Goal: Task Accomplishment & Management: Manage account settings

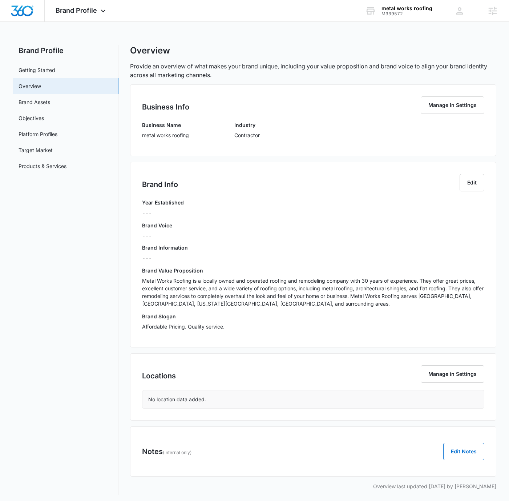
click at [487, 178] on div "Brand Info Edit Year Established --- Brand Voice --- Brand Information --- Bran…" at bounding box center [313, 254] width 366 height 185
click at [477, 181] on button "Edit" at bounding box center [472, 182] width 25 height 17
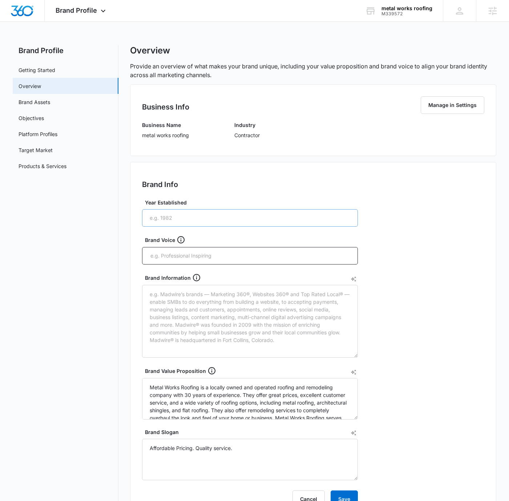
scroll to position [18, 0]
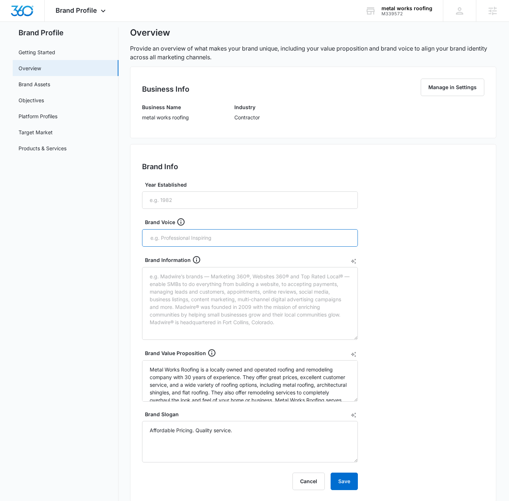
click at [237, 242] on input "text" at bounding box center [251, 237] width 202 height 11
click at [238, 240] on input "text" at bounding box center [251, 237] width 202 height 11
click at [236, 238] on input "text" at bounding box center [251, 237] width 202 height 11
type input "Professional"
click at [411, 235] on div "Brand Info Edit Year Established Brand Voice Brand Information Brand Value Prop…" at bounding box center [313, 323] width 366 height 358
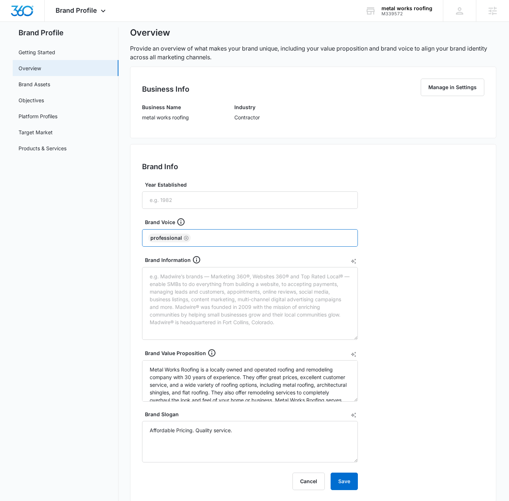
click at [280, 242] on input "text" at bounding box center [272, 237] width 160 height 11
type input "experienced"
click at [397, 216] on div "Brand Info Edit Year Established Brand Voice Professional Brand Information Bra…" at bounding box center [313, 323] width 366 height 358
click at [306, 237] on input "text" at bounding box center [294, 237] width 116 height 11
type input "quality"
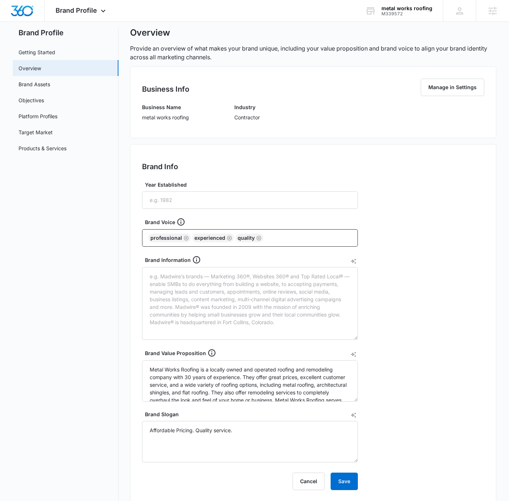
click at [407, 232] on div "Brand Info Edit Year Established Brand Voice Professional experienced quality B…" at bounding box center [313, 323] width 366 height 358
click at [277, 278] on textarea "Brand Information" at bounding box center [250, 303] width 216 height 73
paste textarea "This is a roofing business located in [GEOGRAPHIC_DATA], [US_STATE], that has b…"
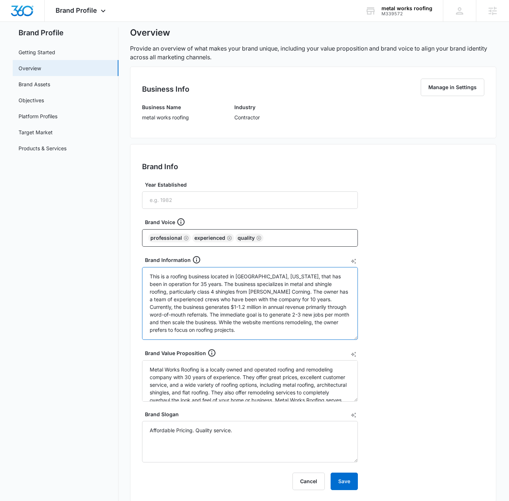
type textarea "This is a roofing business located in [GEOGRAPHIC_DATA], [US_STATE], that has b…"
click at [423, 272] on div "Brand Info Edit Year Established Brand Voice Professional experienced quality B…" at bounding box center [313, 323] width 366 height 358
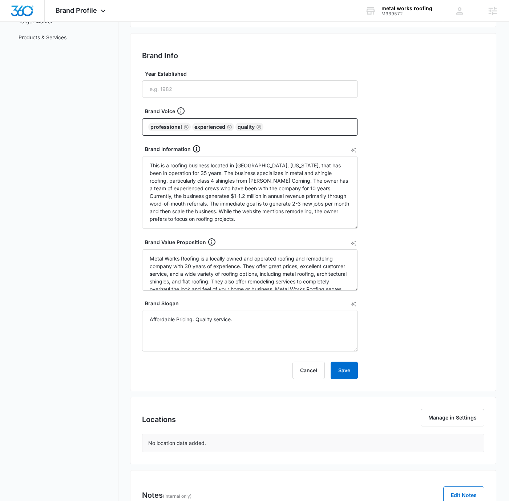
scroll to position [174, 0]
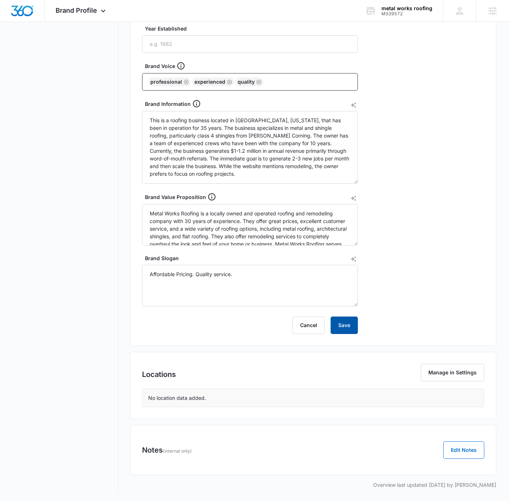
click at [346, 328] on button "Save" at bounding box center [344, 324] width 27 height 17
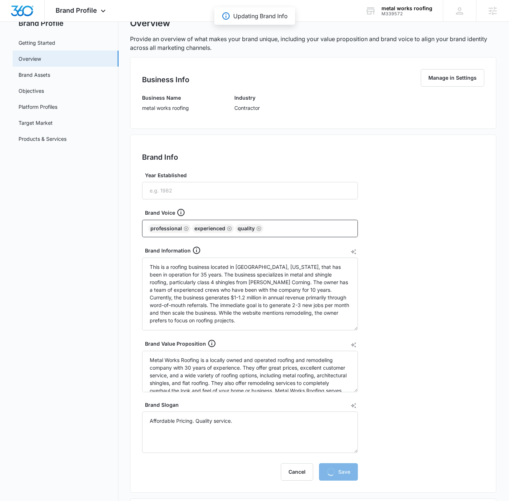
scroll to position [0, 0]
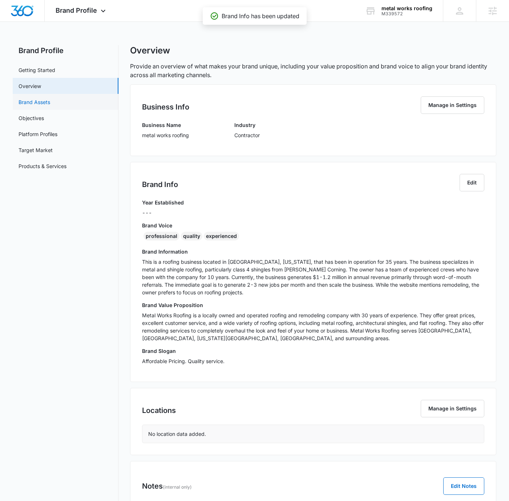
click at [50, 103] on link "Brand Assets" at bounding box center [35, 102] width 32 height 8
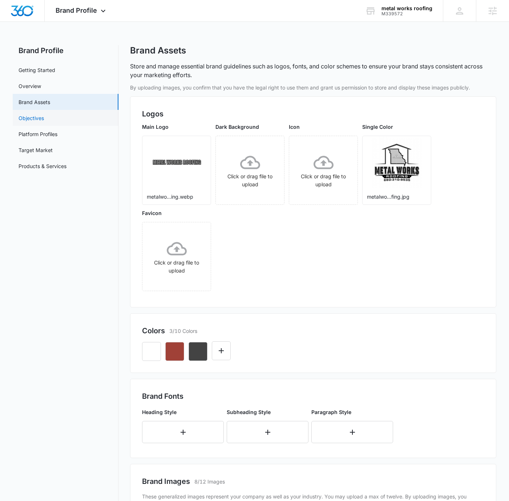
click at [44, 120] on link "Objectives" at bounding box center [31, 118] width 25 height 8
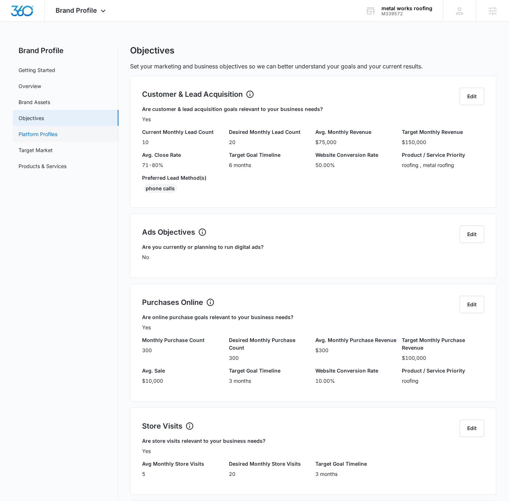
click at [57, 131] on link "Platform Profiles" at bounding box center [38, 134] width 39 height 8
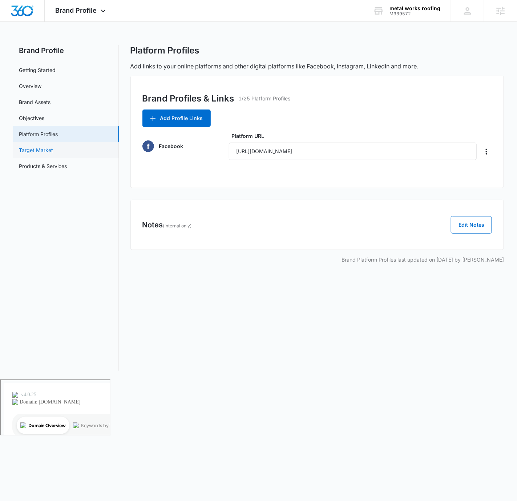
click at [53, 149] on link "Target Market" at bounding box center [36, 150] width 34 height 8
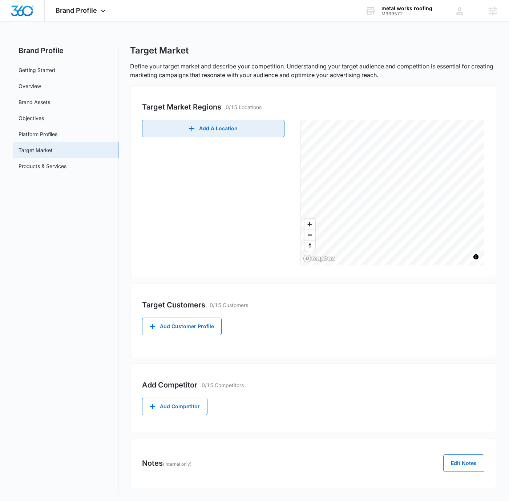
click at [230, 131] on button "Add A Location" at bounding box center [213, 128] width 142 height 17
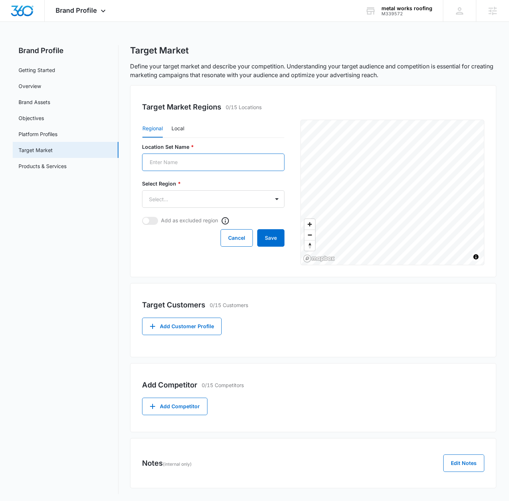
click at [198, 157] on input "Location Set Name *" at bounding box center [213, 161] width 142 height 17
paste input "[GEOGRAPHIC_DATA]"
type input "[GEOGRAPHIC_DATA]"
click at [192, 196] on body "Brand Profile Apps Reputation Websites Forms CRM Email Social Shop Payments POS…" at bounding box center [254, 280] width 509 height 560
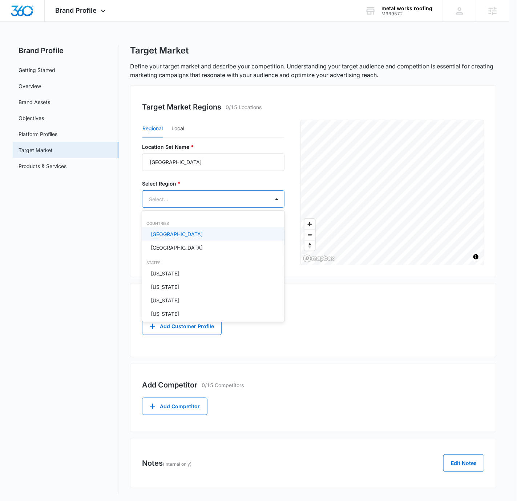
paste input "[GEOGRAPHIC_DATA]"
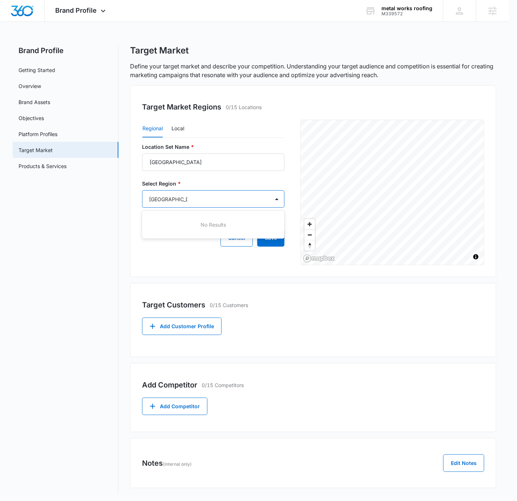
click at [199, 194] on div at bounding box center [258, 250] width 517 height 501
type input "[GEOGRAPHIC_DATA]"
click at [199, 194] on body "Brand Profile Apps Reputation Websites Forms CRM Email Social Shop Payments POS…" at bounding box center [258, 250] width 517 height 501
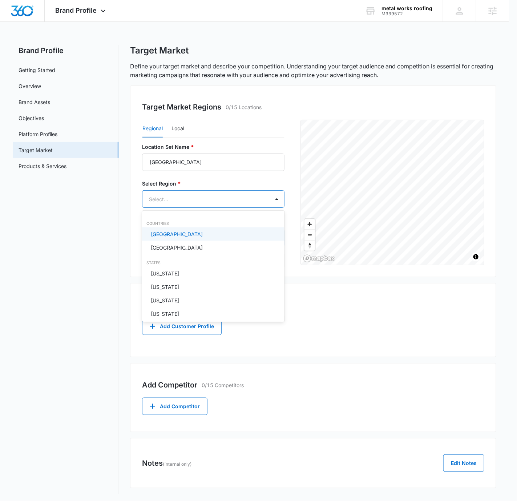
click at [199, 194] on div at bounding box center [258, 250] width 517 height 501
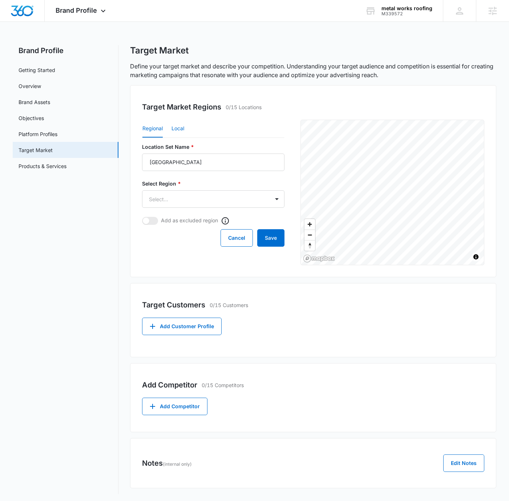
click at [176, 129] on button "Local" at bounding box center [178, 128] width 13 height 17
click at [186, 202] on input "Postal Code or City, State *" at bounding box center [181, 198] width 79 height 17
paste input "65038"
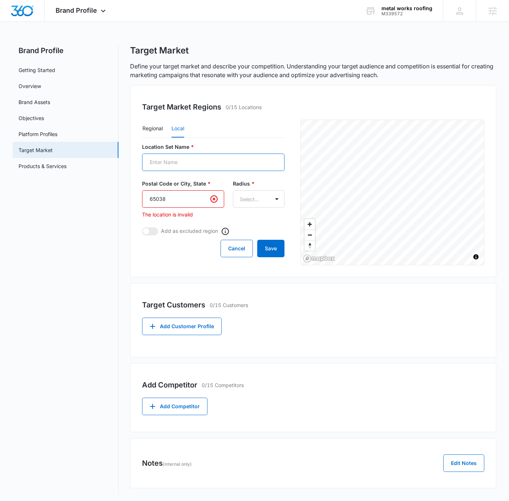
click at [216, 170] on input "Location Set Name *" at bounding box center [213, 161] width 142 height 17
click at [235, 135] on div "Regional Local" at bounding box center [213, 129] width 142 height 18
click at [163, 193] on input "65038" at bounding box center [183, 198] width 82 height 17
click at [152, 196] on input "65038" at bounding box center [183, 198] width 82 height 17
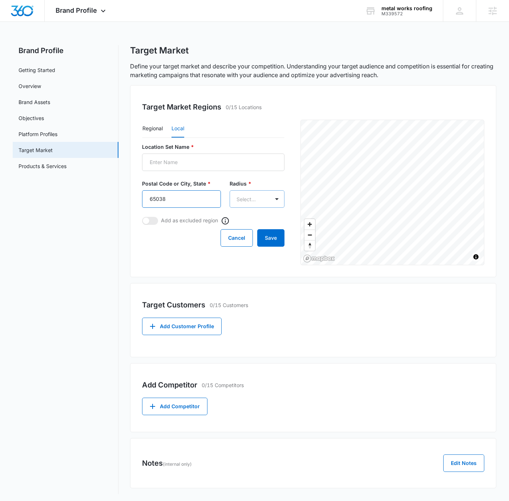
type input "65038"
click at [251, 200] on body "Brand Profile Apps Reputation Websites Forms CRM Email Social Shop Payments POS…" at bounding box center [254, 280] width 509 height 560
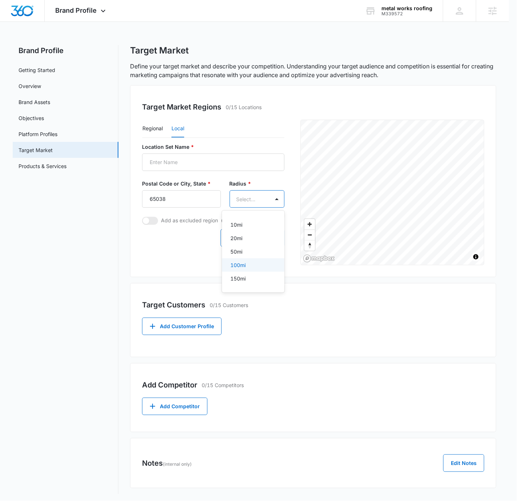
click at [250, 265] on div "100mi" at bounding box center [253, 265] width 44 height 8
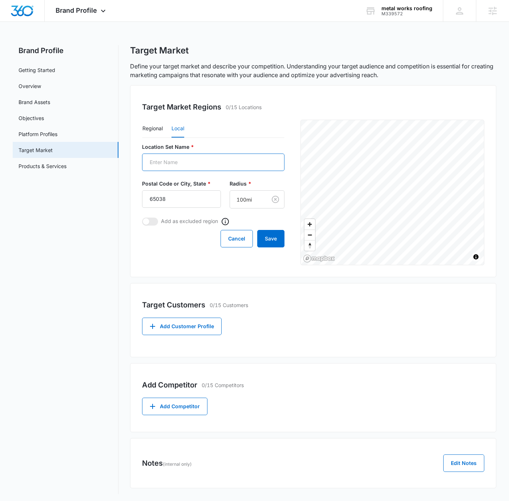
click at [214, 162] on input "Location Set Name *" at bounding box center [213, 161] width 142 height 17
click at [173, 167] on input "Location Set Name *" at bounding box center [213, 161] width 142 height 17
paste input "[GEOGRAPHIC_DATA], [US_STATE]"
type input "[GEOGRAPHIC_DATA], [US_STATE]"
click at [262, 130] on div "Regional Local" at bounding box center [213, 129] width 142 height 18
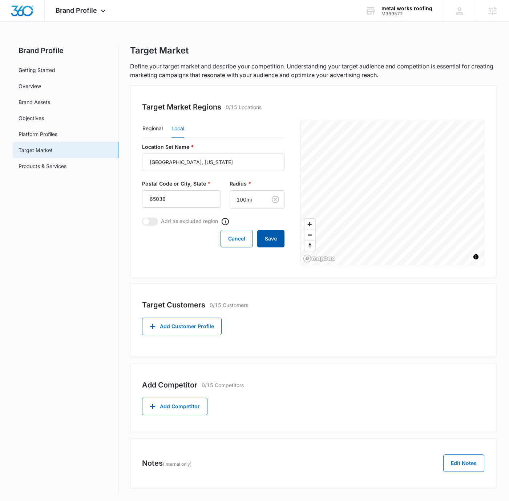
click at [276, 237] on button "Save" at bounding box center [270, 238] width 27 height 17
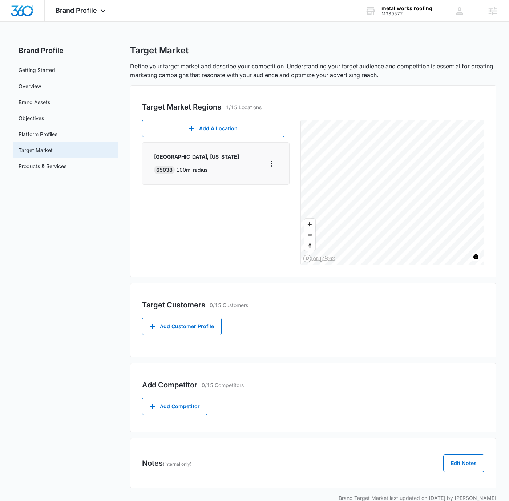
scroll to position [13, 0]
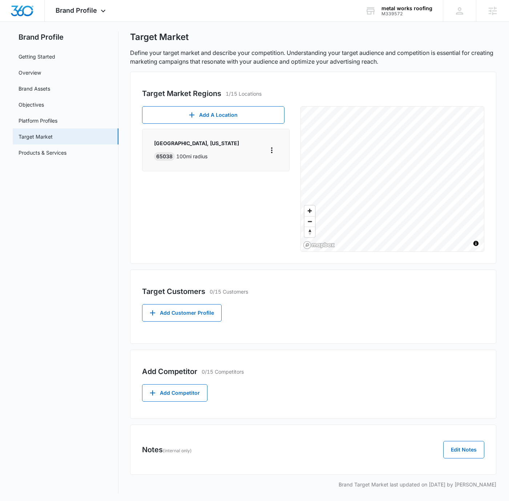
click at [286, 292] on div "Target Customers 0/15 Customers" at bounding box center [313, 291] width 342 height 11
click at [188, 311] on button "Add Customer Profile" at bounding box center [182, 312] width 80 height 17
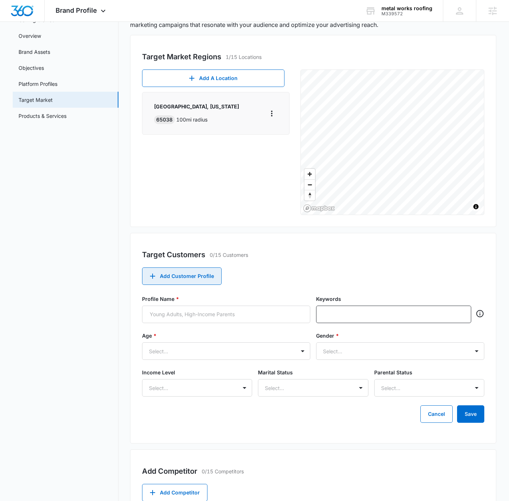
scroll to position [102, 0]
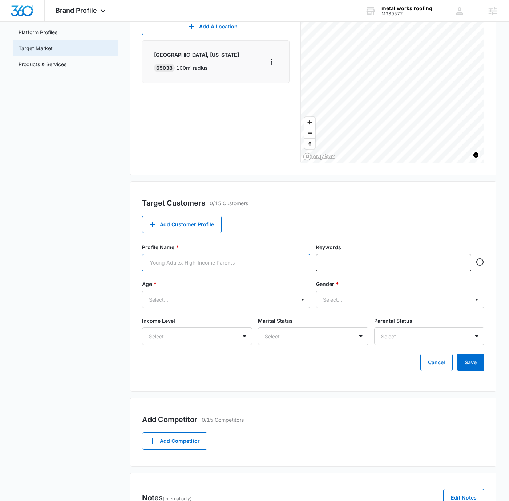
click at [211, 264] on input "Profile Name *" at bounding box center [226, 262] width 168 height 17
click at [270, 258] on input "Profile Name *" at bounding box center [226, 262] width 168 height 17
type input "Home Owners"
click at [387, 261] on input "text" at bounding box center [394, 262] width 141 height 11
click at [300, 299] on div at bounding box center [303, 299] width 12 height 12
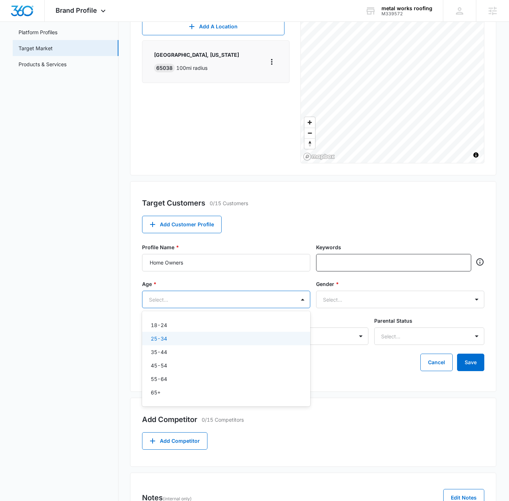
click at [197, 339] on div "25-34" at bounding box center [225, 338] width 149 height 8
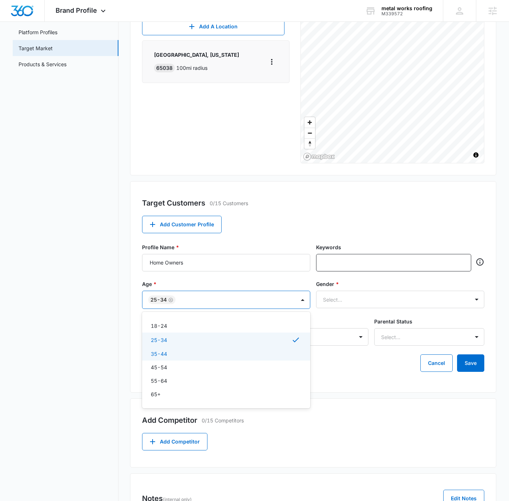
click at [188, 350] on div "35-44" at bounding box center [225, 354] width 149 height 8
click at [184, 363] on div "45-54" at bounding box center [226, 367] width 168 height 13
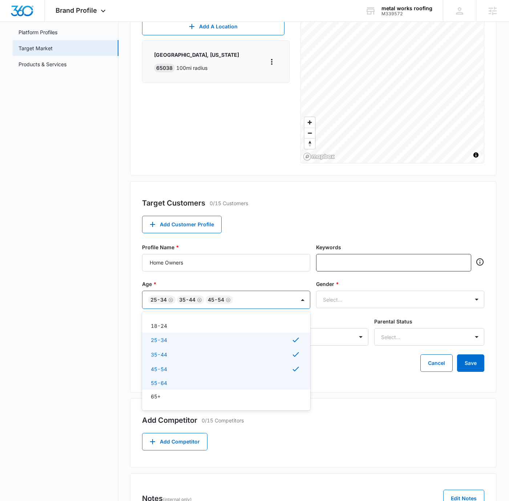
click at [179, 379] on div "55-64" at bounding box center [225, 383] width 149 height 8
click at [173, 395] on div "65+" at bounding box center [225, 397] width 149 height 8
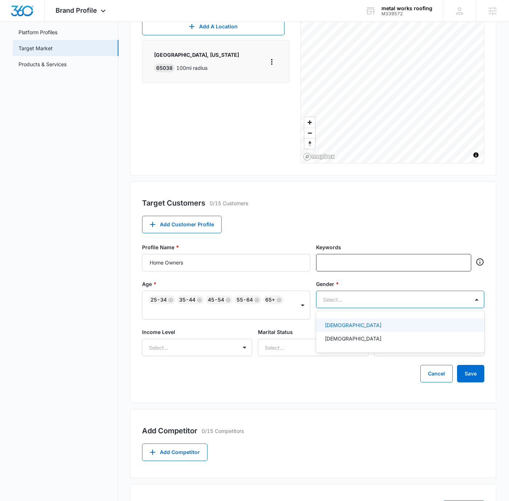
click at [346, 300] on div at bounding box center [391, 299] width 137 height 9
click at [351, 328] on div "[DEMOGRAPHIC_DATA]" at bounding box center [400, 324] width 168 height 13
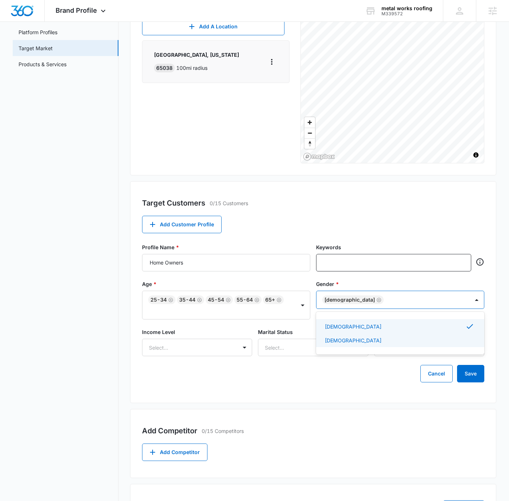
click at [334, 340] on p "[DEMOGRAPHIC_DATA]" at bounding box center [353, 340] width 57 height 8
click at [215, 346] on div at bounding box center [188, 347] width 79 height 9
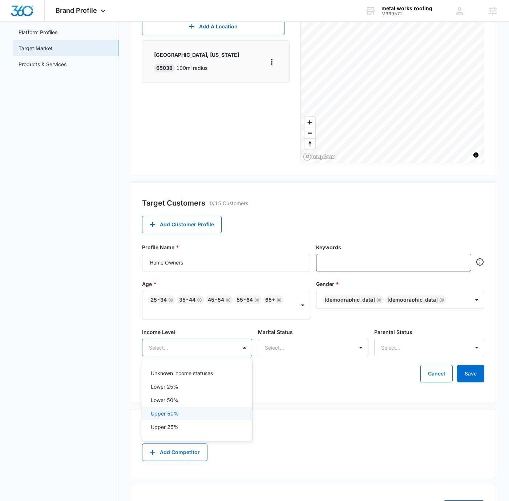
click at [208, 409] on div "Upper 50%" at bounding box center [196, 413] width 91 height 8
click at [201, 422] on div "Upper 25%" at bounding box center [197, 428] width 110 height 13
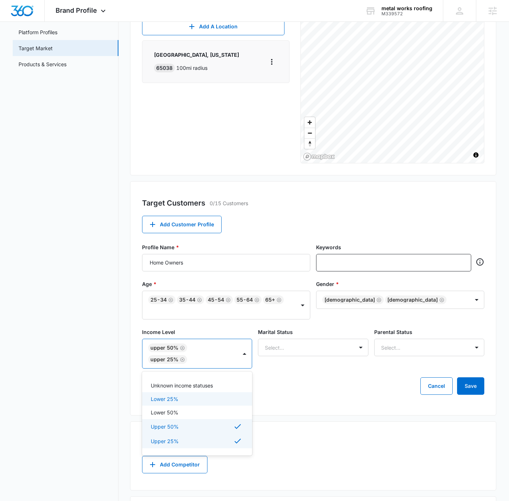
click at [378, 379] on div "Cancel Save" at bounding box center [313, 385] width 342 height 17
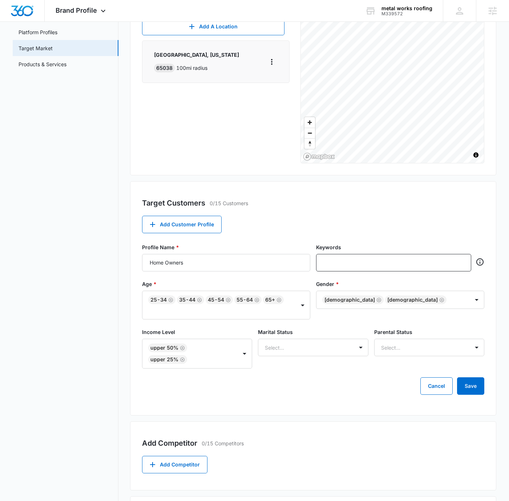
click at [351, 361] on div "Marital Status Select..." at bounding box center [313, 348] width 110 height 40
click at [349, 355] on div "Marital Status Select..." at bounding box center [313, 348] width 110 height 40
click at [350, 350] on div "Select..." at bounding box center [305, 347] width 95 height 16
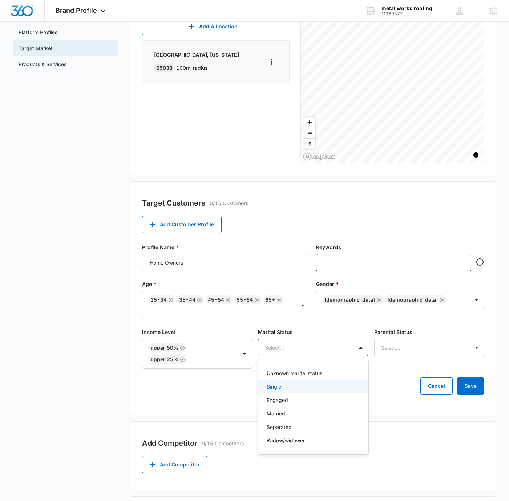
click at [321, 385] on div "Single" at bounding box center [312, 386] width 91 height 8
click at [309, 398] on div "Engaged" at bounding box center [312, 402] width 91 height 8
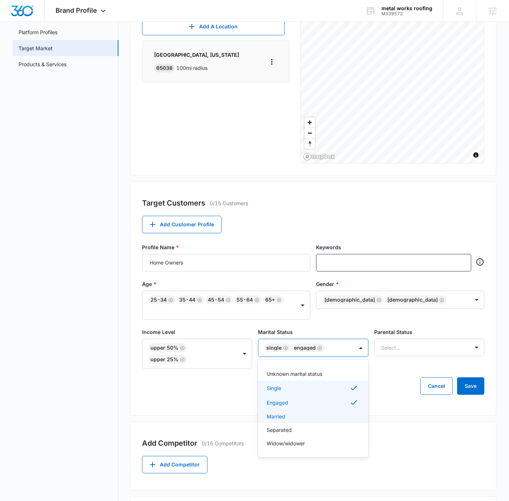
click at [303, 409] on div "Married" at bounding box center [313, 415] width 110 height 13
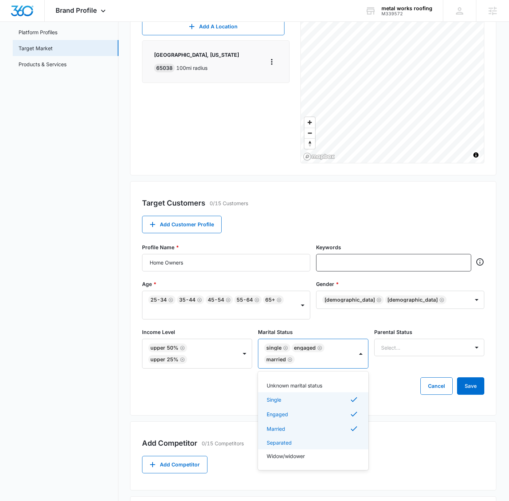
click at [302, 443] on div "Separated" at bounding box center [312, 442] width 91 height 8
click at [296, 459] on p "Widow/widower" at bounding box center [286, 457] width 38 height 8
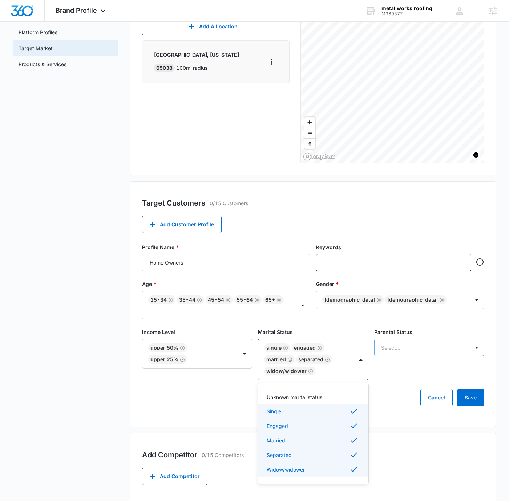
click at [423, 348] on div at bounding box center [420, 347] width 79 height 9
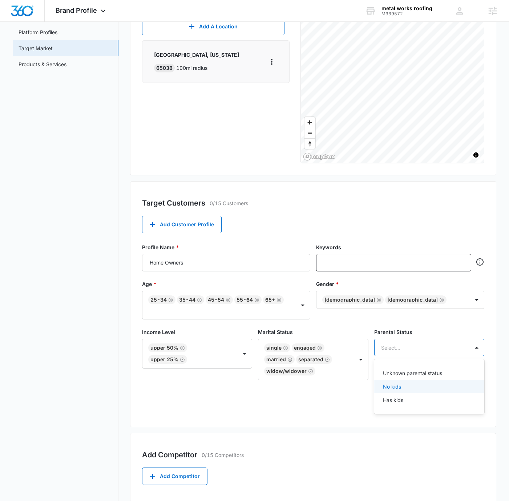
click at [413, 386] on div "No kids" at bounding box center [428, 386] width 91 height 8
click at [407, 399] on div "Has kids" at bounding box center [428, 402] width 91 height 8
drag, startPoint x: 253, startPoint y: 413, endPoint x: 260, endPoint y: 413, distance: 6.9
click at [255, 413] on div "Target Customers 0/15 Customers Add Customer Profile Profile Name * Home Owners…" at bounding box center [313, 304] width 366 height 246
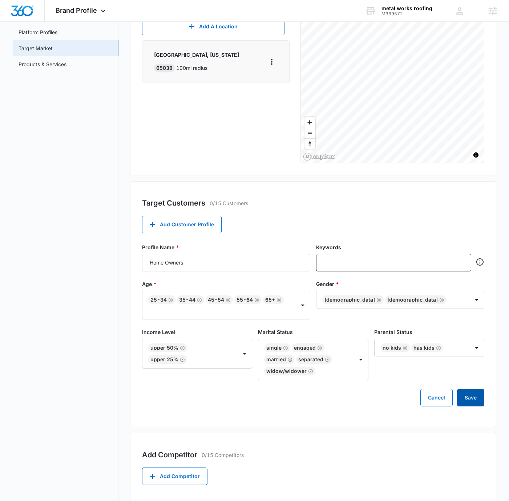
click at [463, 401] on button "Save" at bounding box center [470, 397] width 27 height 17
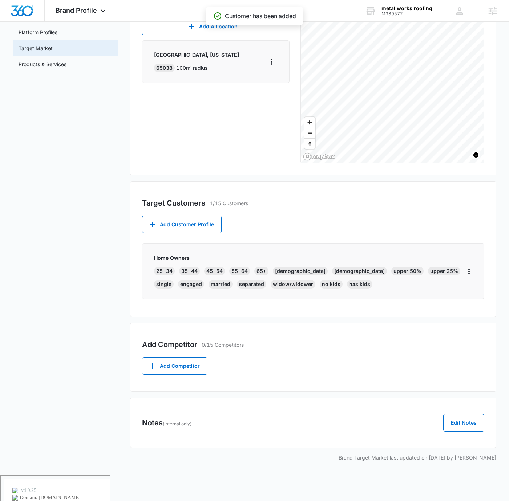
scroll to position [75, 0]
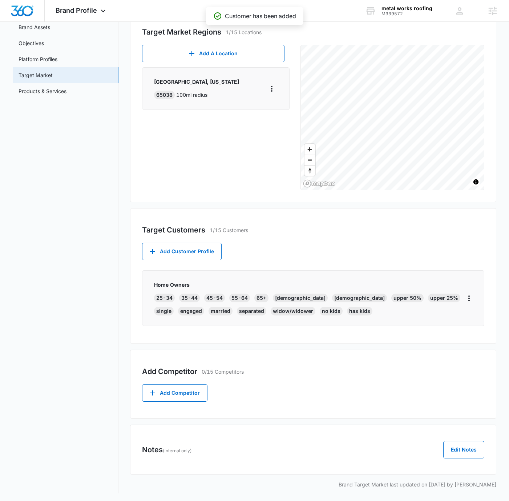
click at [474, 294] on div "Home Owners [PHONE_NUMBER] [PHONE_NUMBER] 65+ [DEMOGRAPHIC_DATA] [DEMOGRAPHIC_D…" at bounding box center [313, 298] width 342 height 56
click at [470, 295] on icon "More" at bounding box center [469, 298] width 9 height 9
click at [475, 316] on div "Edit" at bounding box center [481, 318] width 15 height 5
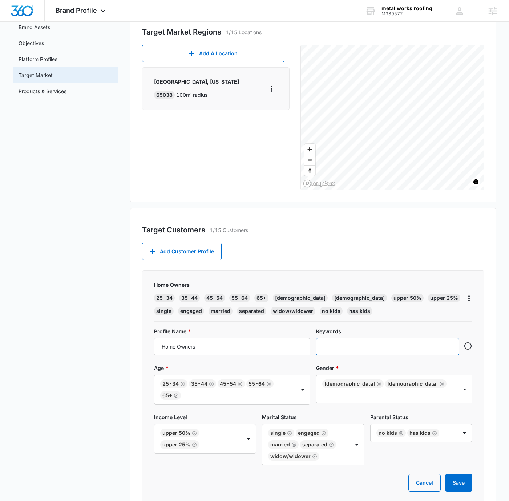
click at [386, 342] on input "text" at bounding box center [388, 346] width 129 height 11
click at [338, 351] on input "text" at bounding box center [388, 346] width 129 height 11
paste input "family-owned roofing company"
type input "family-owned roofing company"
click at [383, 324] on div "Home Owners [PHONE_NUMBER] [PHONE_NUMBER] 65+ [DEMOGRAPHIC_DATA] [DEMOGRAPHIC_D…" at bounding box center [313, 390] width 342 height 240
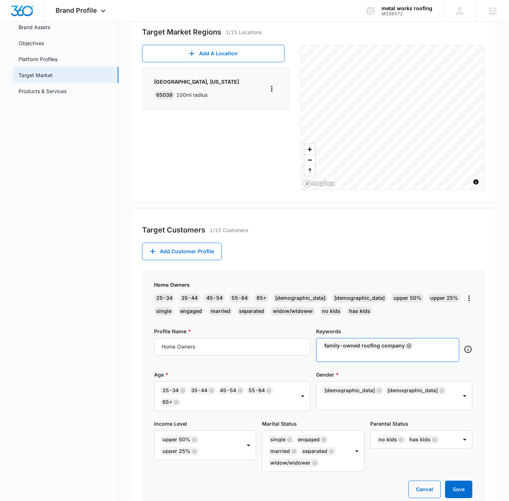
click at [407, 344] on icon "Remove" at bounding box center [408, 345] width 5 height 5
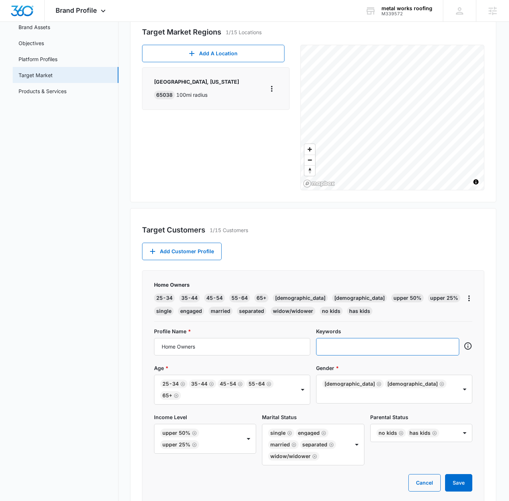
click at [345, 345] on input "text" at bounding box center [388, 346] width 129 height 11
paste input "best roofing material for [US_STATE] weather most durable roofing options long …"
type input "best roofing material for [US_STATE] weather most durable roofing options long …"
click at [425, 322] on div "Home Owners [PHONE_NUMBER] [PHONE_NUMBER] 65+ [DEMOGRAPHIC_DATA] [DEMOGRAPHIC_D…" at bounding box center [313, 390] width 342 height 240
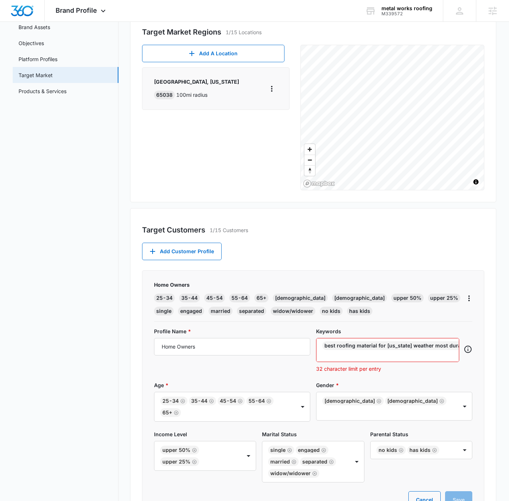
scroll to position [0, 0]
click at [364, 357] on input "text" at bounding box center [388, 354] width 129 height 9
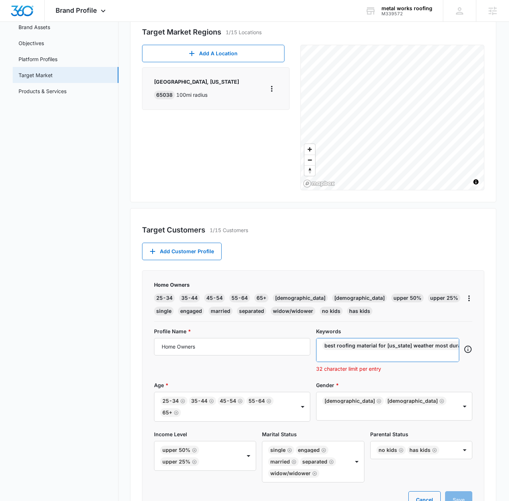
click at [364, 357] on input "text" at bounding box center [388, 354] width 129 height 9
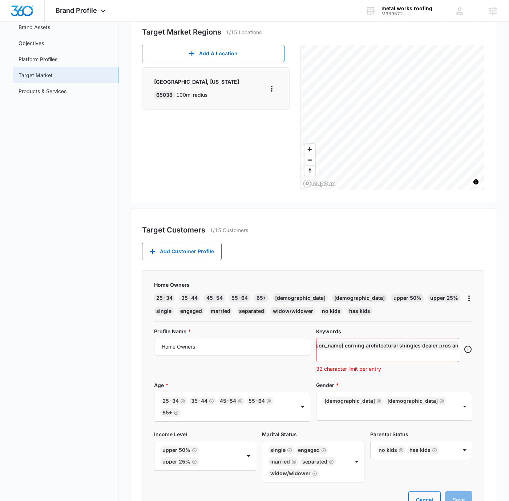
scroll to position [0, 0]
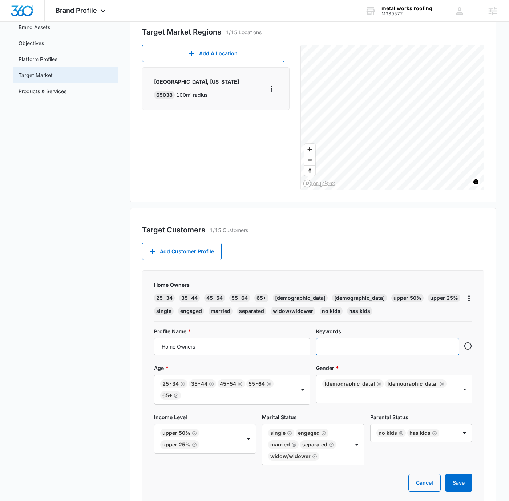
click at [399, 344] on input "text" at bounding box center [388, 346] width 129 height 11
paste input "best roofing material for [US_STATE] weather"
type input "best roofing material for [US_STATE] weather"
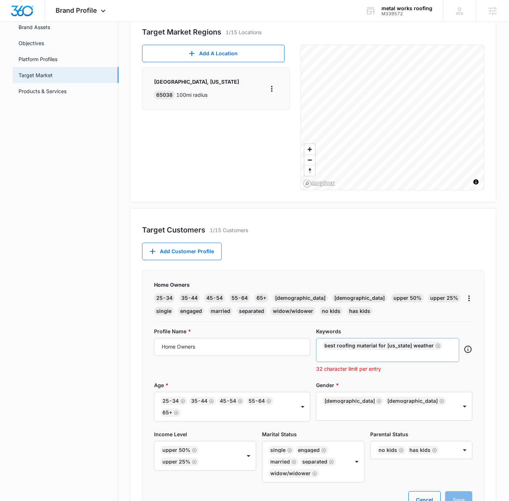
click at [378, 358] on div "best roofing material for [US_STATE] weather" at bounding box center [387, 350] width 143 height 24
click at [379, 358] on div "best roofing material for [US_STATE] weather" at bounding box center [387, 350] width 143 height 24
click at [386, 356] on input "text" at bounding box center [388, 354] width 129 height 9
click at [436, 345] on icon "Remove" at bounding box center [438, 345] width 5 height 5
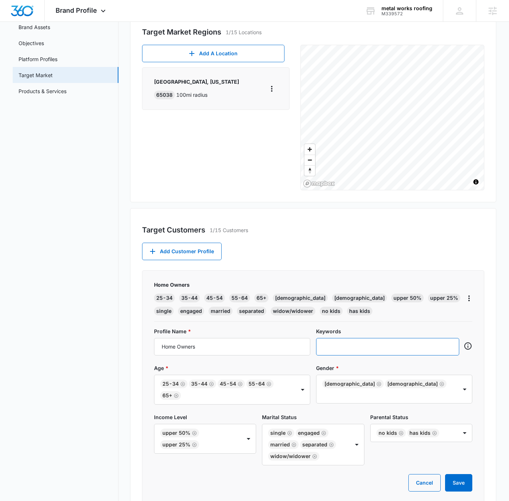
click at [379, 345] on input "text" at bounding box center [388, 346] width 129 height 11
paste input "most durable roofing options"
type input "most durable roofing options"
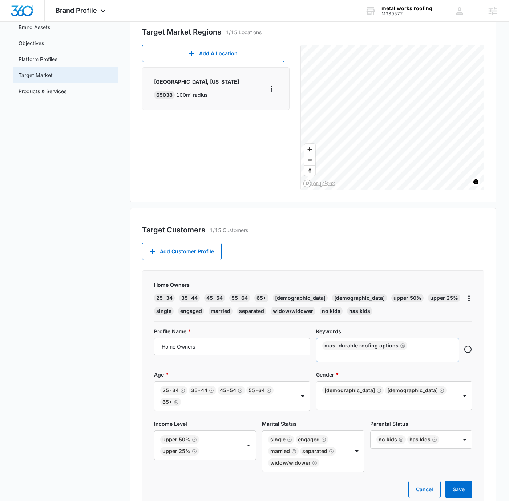
click at [425, 354] on input "text" at bounding box center [388, 354] width 129 height 9
paste input "long lasting roof replacement"
type input "long lasting roof replacement"
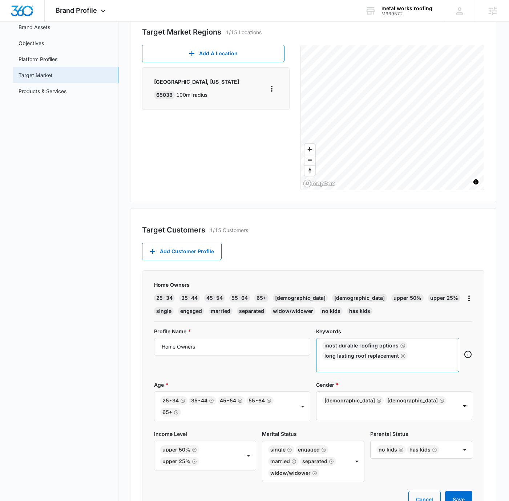
paste input "high-end roofing contractors"
type input "high-end roofing contractors"
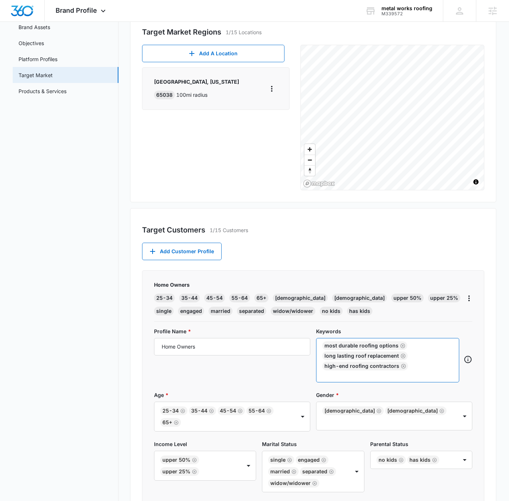
paste input "premium architectural shingles"
type input "premium architectural shingles"
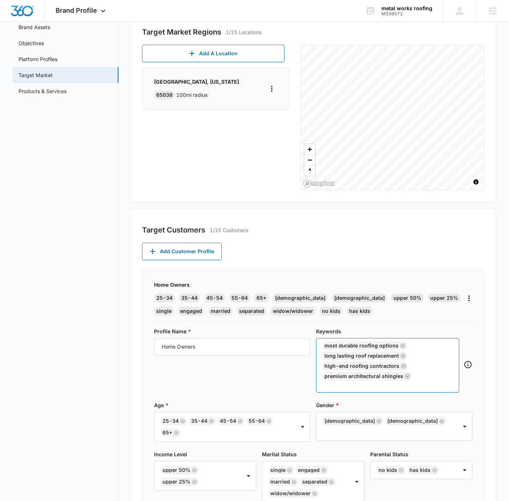
paste input "30-year vs 50-year roof cost"
type input "30-year vs 50-year roof cost"
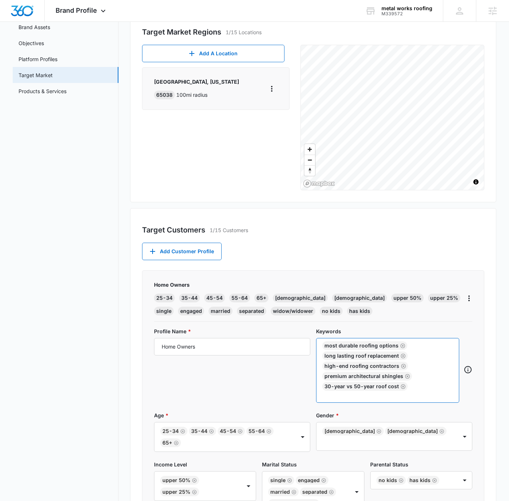
paste input "hail proof roofing options"
type input "hail proof roofing options"
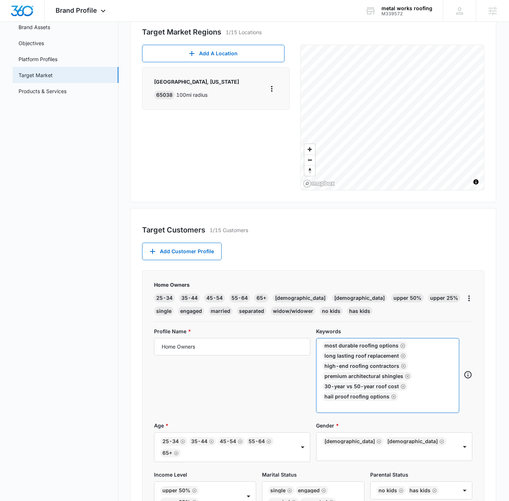
paste input "best roof for high winds"
type input "best roof for high winds"
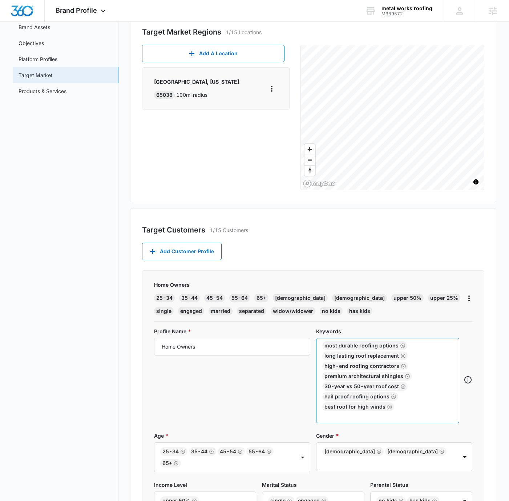
paste input "storm resistant roofing [US_STATE]"
type input "storm resistant roofing [US_STATE]"
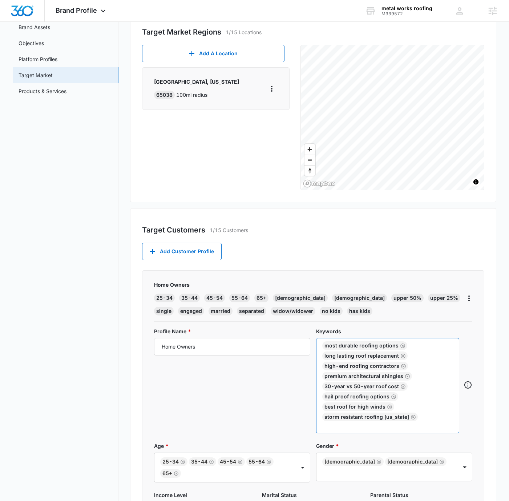
paste input "is a metal roof a good investment"
type input "is a metal roof a good investment"
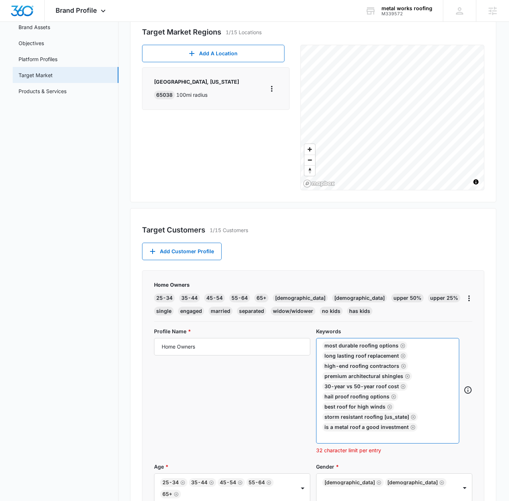
paste input "financing for a new roof"
type input "financing for a new roof"
click at [487, 339] on div "Target Customers 1/15 Customers Add Customer Profile Home Owners [PHONE_NUMBER]…" at bounding box center [313, 417] width 366 height 419
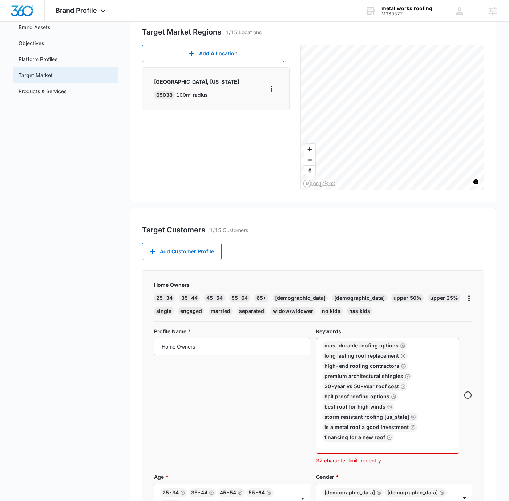
scroll to position [164, 0]
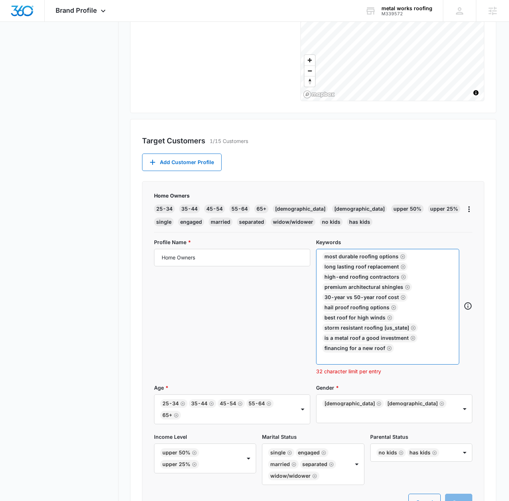
click at [406, 354] on input "text" at bounding box center [388, 356] width 129 height 9
paste input "best roofer in [GEOGRAPHIC_DATA]"
type input "best roofer in [GEOGRAPHIC_DATA]"
click at [508, 312] on main "Brand Profile Getting Started Overview Brand Assets Objectives Platform Profile…" at bounding box center [254, 293] width 509 height 825
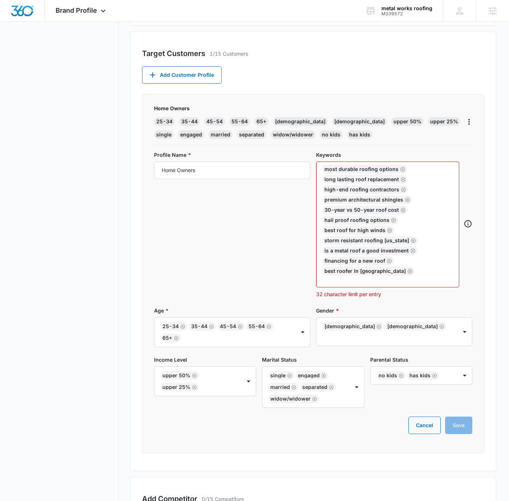
scroll to position [266, 0]
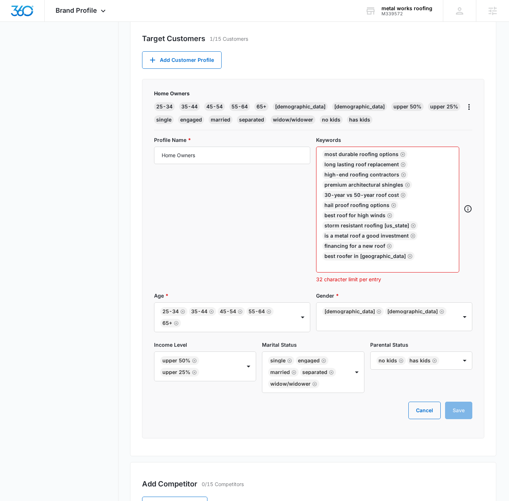
click at [462, 410] on div "Cancel Save" at bounding box center [313, 409] width 318 height 17
click at [410, 234] on icon "Remove" at bounding box center [412, 235] width 5 height 5
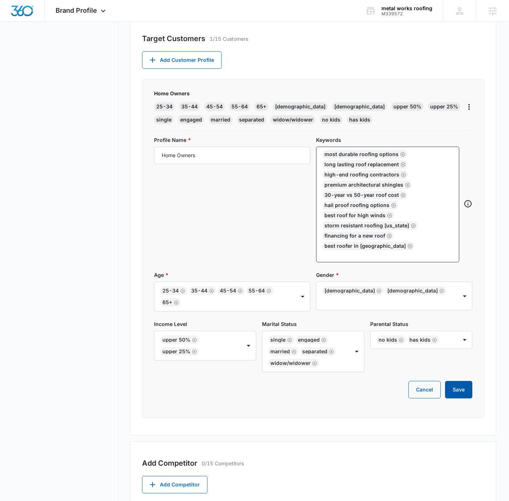
click at [459, 382] on button "Save" at bounding box center [458, 389] width 27 height 17
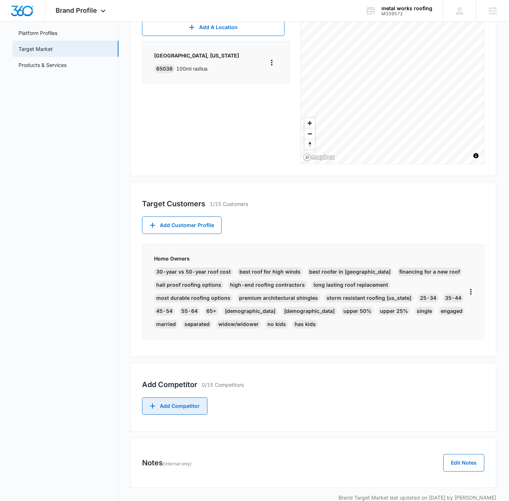
click at [185, 397] on button "Add Competitor" at bounding box center [174, 405] width 65 height 17
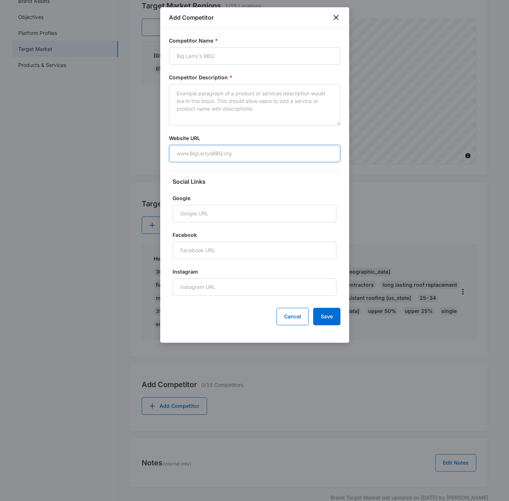
click at [237, 154] on input "Website URL" at bounding box center [255, 153] width 172 height 17
paste input "[URL][DOMAIN_NAME]"
type input "[URL][DOMAIN_NAME]"
click at [266, 52] on input "Competitor Name *" at bounding box center [255, 55] width 172 height 17
paste input "metalsbetter"
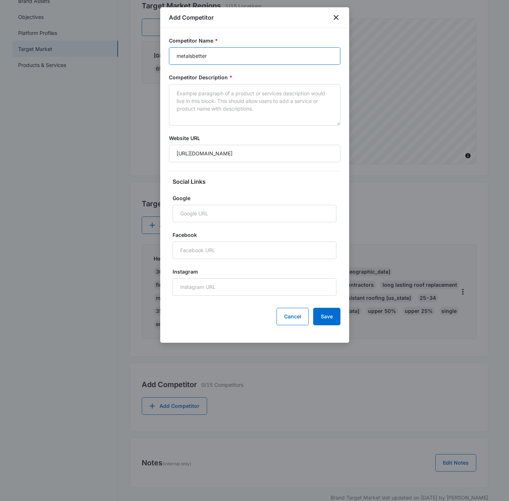
click at [193, 56] on input "metalsbetter" at bounding box center [255, 55] width 172 height 17
click at [194, 55] on input "metalsbetter" at bounding box center [255, 55] width 172 height 17
click at [253, 53] on input "metalsbetter" at bounding box center [255, 55] width 172 height 17
click at [194, 55] on input "metalsbetter" at bounding box center [255, 55] width 172 height 17
type input "Metals Better"
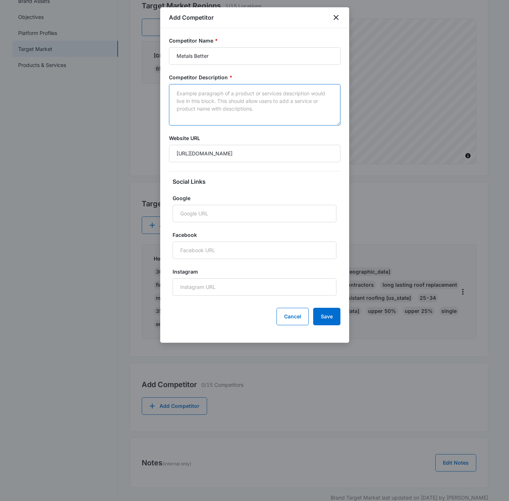
click at [248, 104] on textarea "Competitor Description *" at bounding box center [255, 104] width 172 height 41
paste textarea "At MetalsBetter Roofing & Sheet Metal, we provide superior metal roofing servic…"
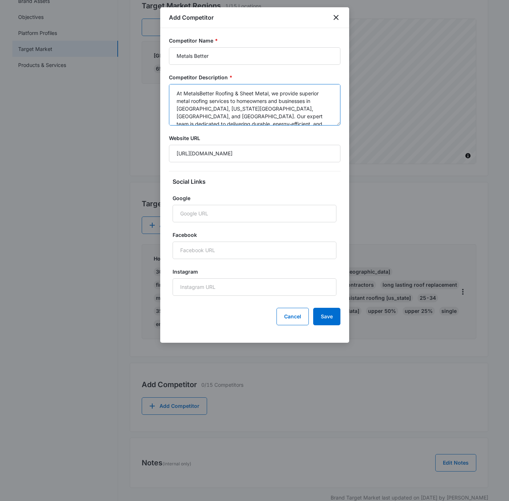
scroll to position [17, 0]
type textarea "At MetalsBetter Roofing & Sheet Metal, we provide superior metal roofing servic…"
click at [306, 132] on form "Competitor Name * Metals Better Competitor Description * At MetalsBetter Roofin…" at bounding box center [255, 181] width 172 height 288
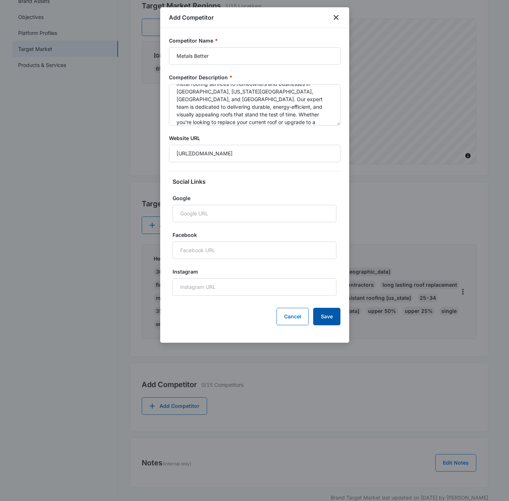
click at [332, 312] on button "Save" at bounding box center [326, 316] width 27 height 17
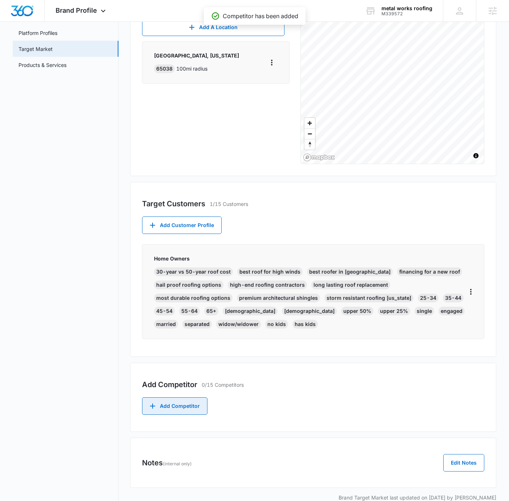
click at [198, 397] on button "Add Competitor" at bounding box center [174, 405] width 65 height 17
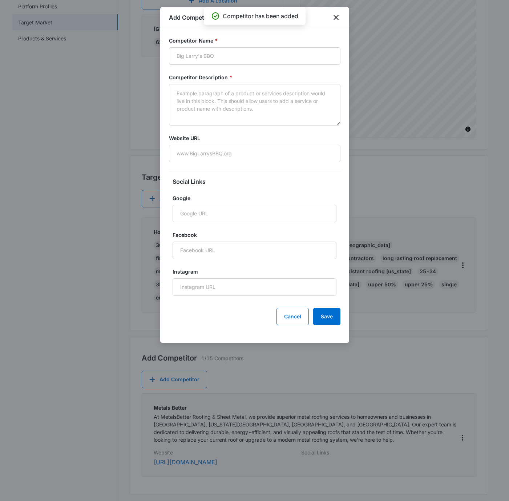
scroll to position [190, 0]
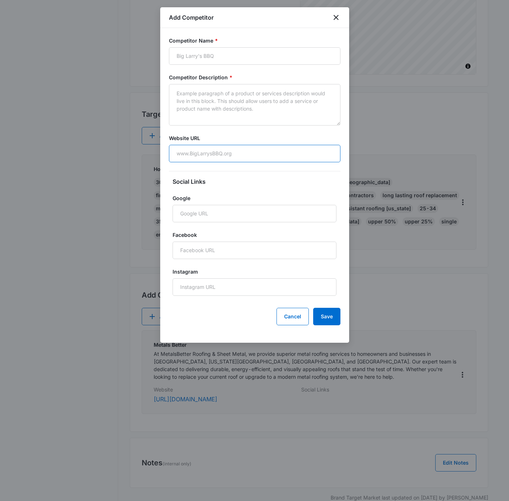
click at [204, 156] on input "Website URL" at bounding box center [255, 153] width 172 height 17
paste input "[URL][DOMAIN_NAME]"
type input "[URL][DOMAIN_NAME]"
click at [237, 96] on textarea "Competitor Description *" at bounding box center [255, 104] width 172 height 41
paste textarea "Our company started in [DATE] with a focus on quality installation and service …"
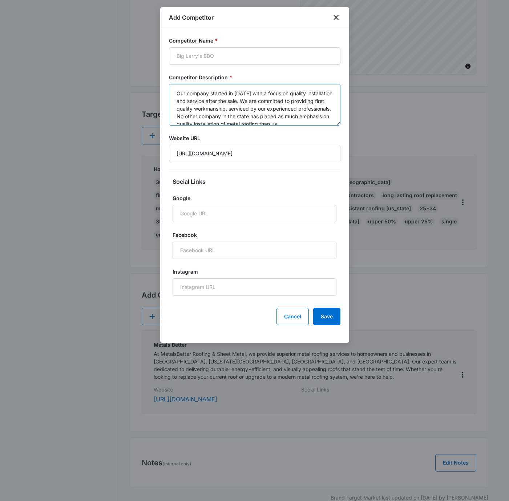
scroll to position [9, 0]
type textarea "Our company started in [DATE] with a focus on quality installation and service …"
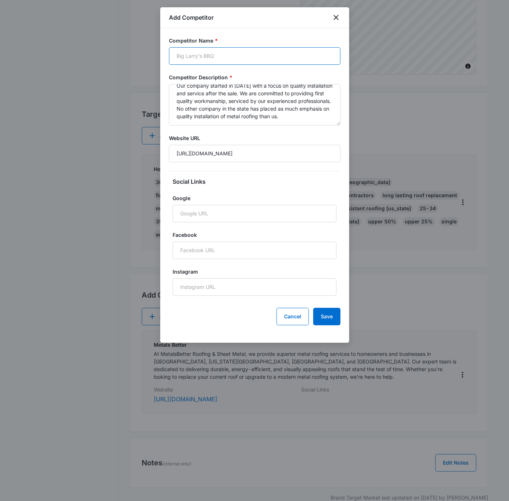
click at [246, 60] on input "Competitor Name *" at bounding box center [255, 55] width 172 height 17
click at [244, 57] on input "Competitor Name *" at bounding box center [255, 55] width 172 height 17
type input "Excel Metal Roofing"
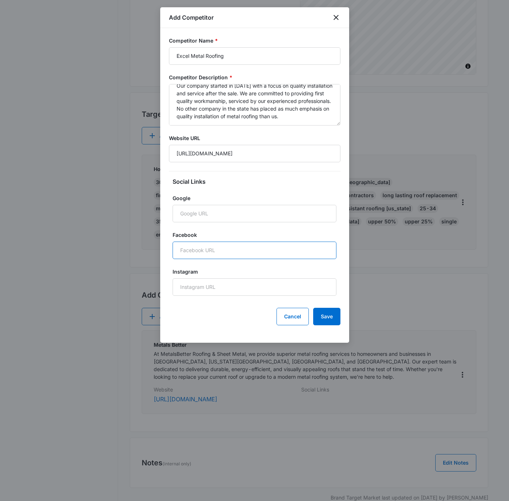
click at [209, 248] on input "Facebook" at bounding box center [255, 249] width 164 height 17
paste input "[URL][DOMAIN_NAME]"
type input "[URL][DOMAIN_NAME]"
click at [335, 311] on button "Save" at bounding box center [326, 316] width 27 height 17
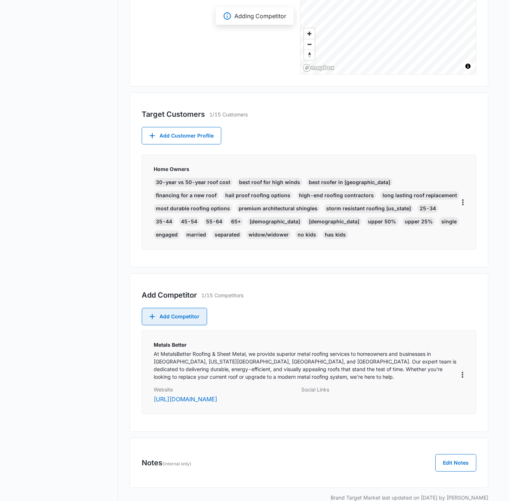
scroll to position [190, 0]
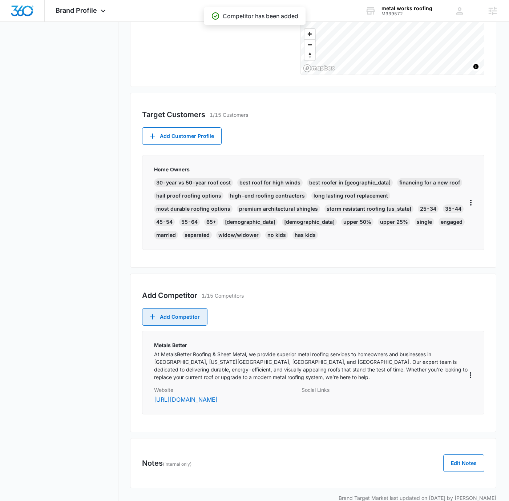
click at [176, 308] on button "Add Competitor" at bounding box center [174, 316] width 65 height 17
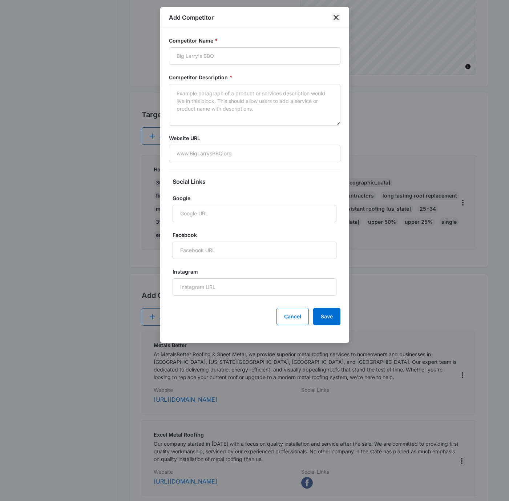
click at [336, 16] on icon "close" at bounding box center [336, 17] width 9 height 9
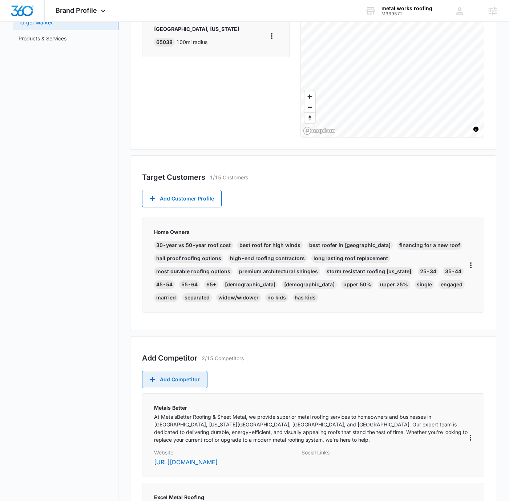
scroll to position [0, 0]
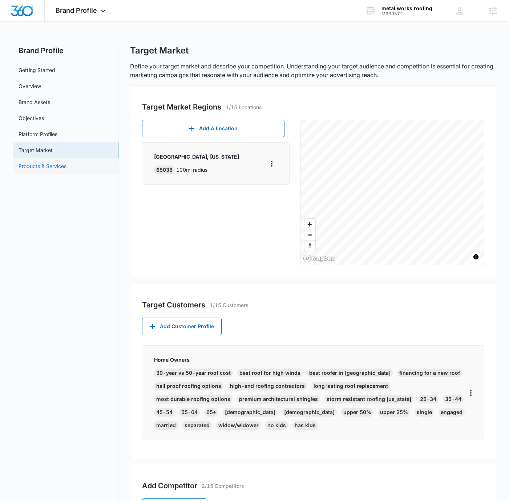
click at [64, 162] on link "Products & Services" at bounding box center [43, 166] width 48 height 8
